Goal: Transaction & Acquisition: Subscribe to service/newsletter

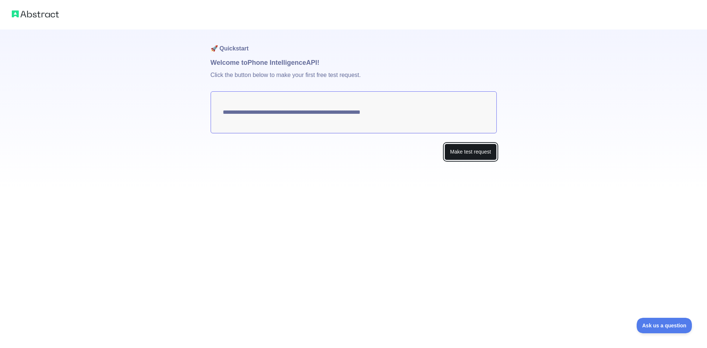
click at [469, 155] on button "Make test request" at bounding box center [470, 152] width 52 height 17
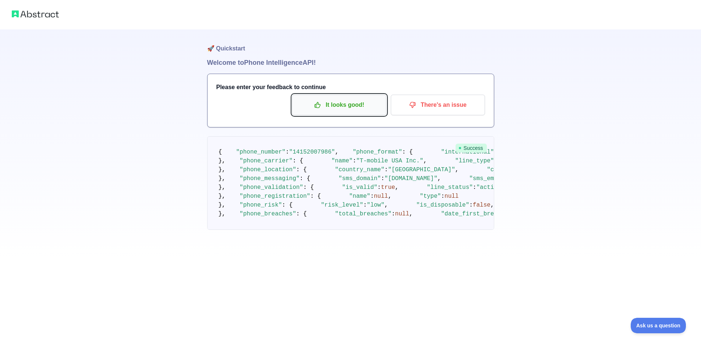
click at [359, 109] on p "It looks good!" at bounding box center [339, 105] width 83 height 13
